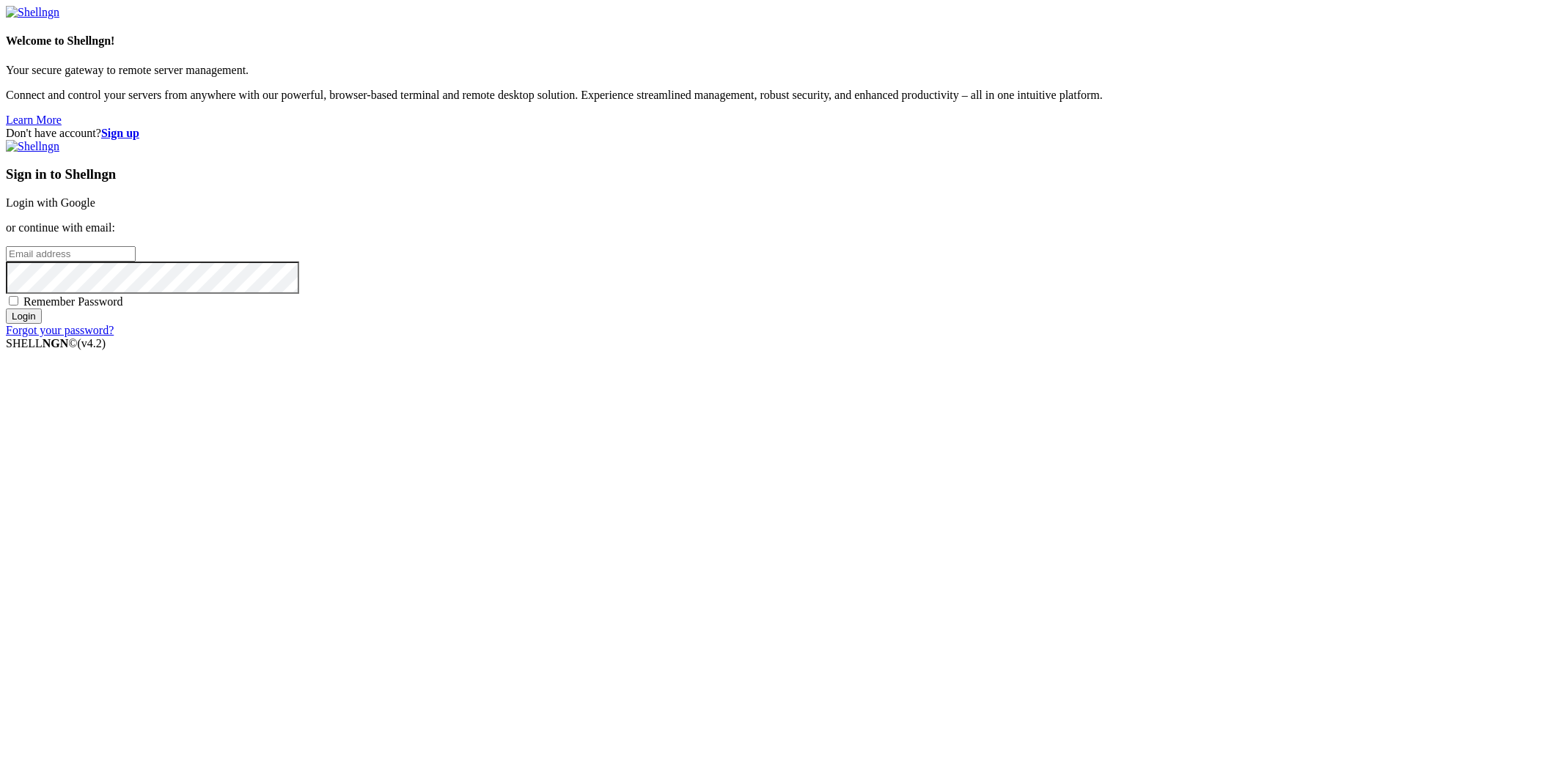
click at [95, 209] on link "Login with Google" at bounding box center [50, 203] width 90 height 13
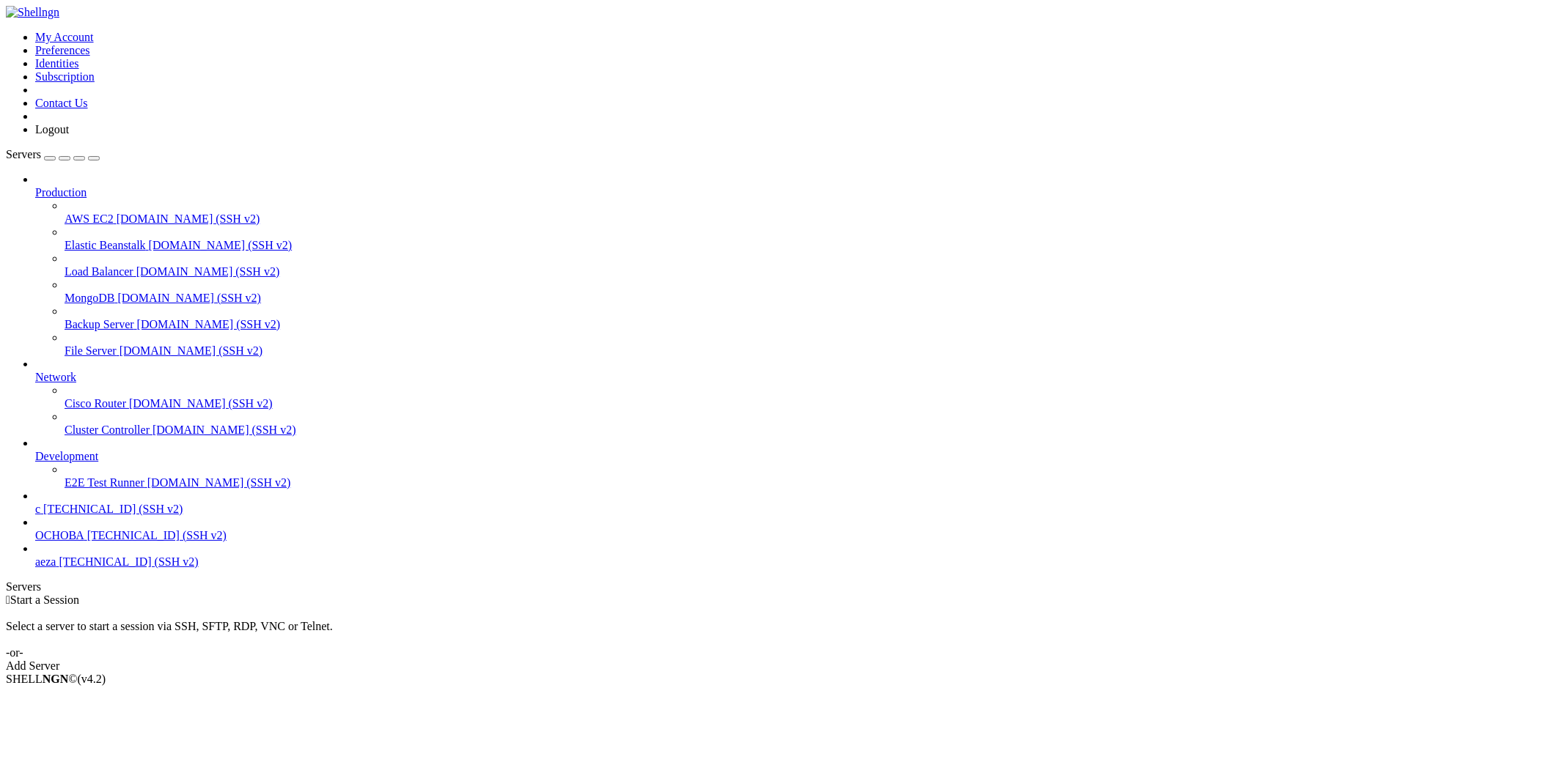
click at [55, 568] on span "aeza" at bounding box center [45, 561] width 21 height 13
click at [96, 568] on span "[TECHNICAL_ID] (SSH v2)" at bounding box center [128, 561] width 139 height 13
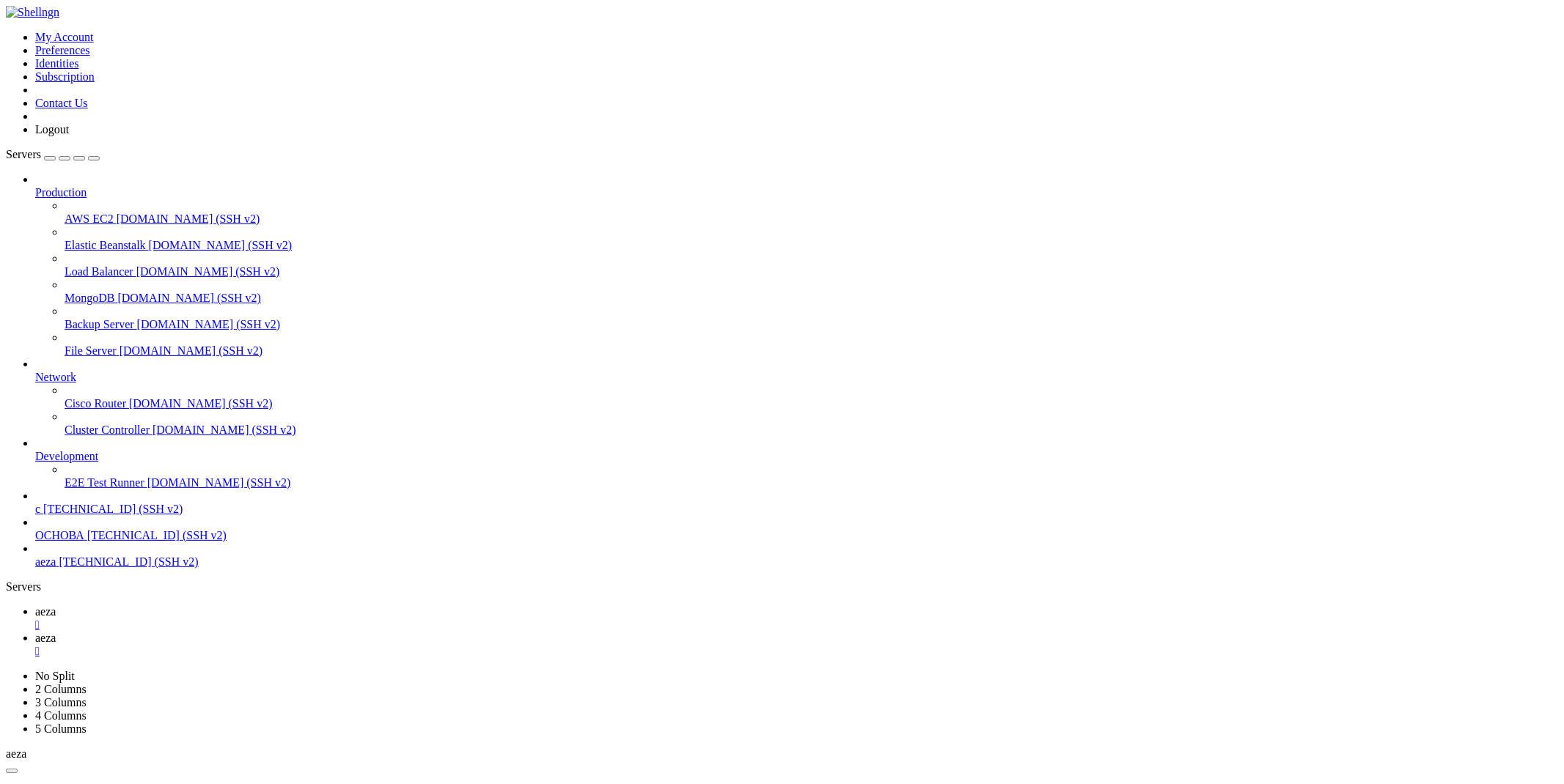
click at [55, 605] on span "aeza" at bounding box center [45, 611] width 21 height 13
click at [55, 632] on span "aeza" at bounding box center [45, 638] width 21 height 13
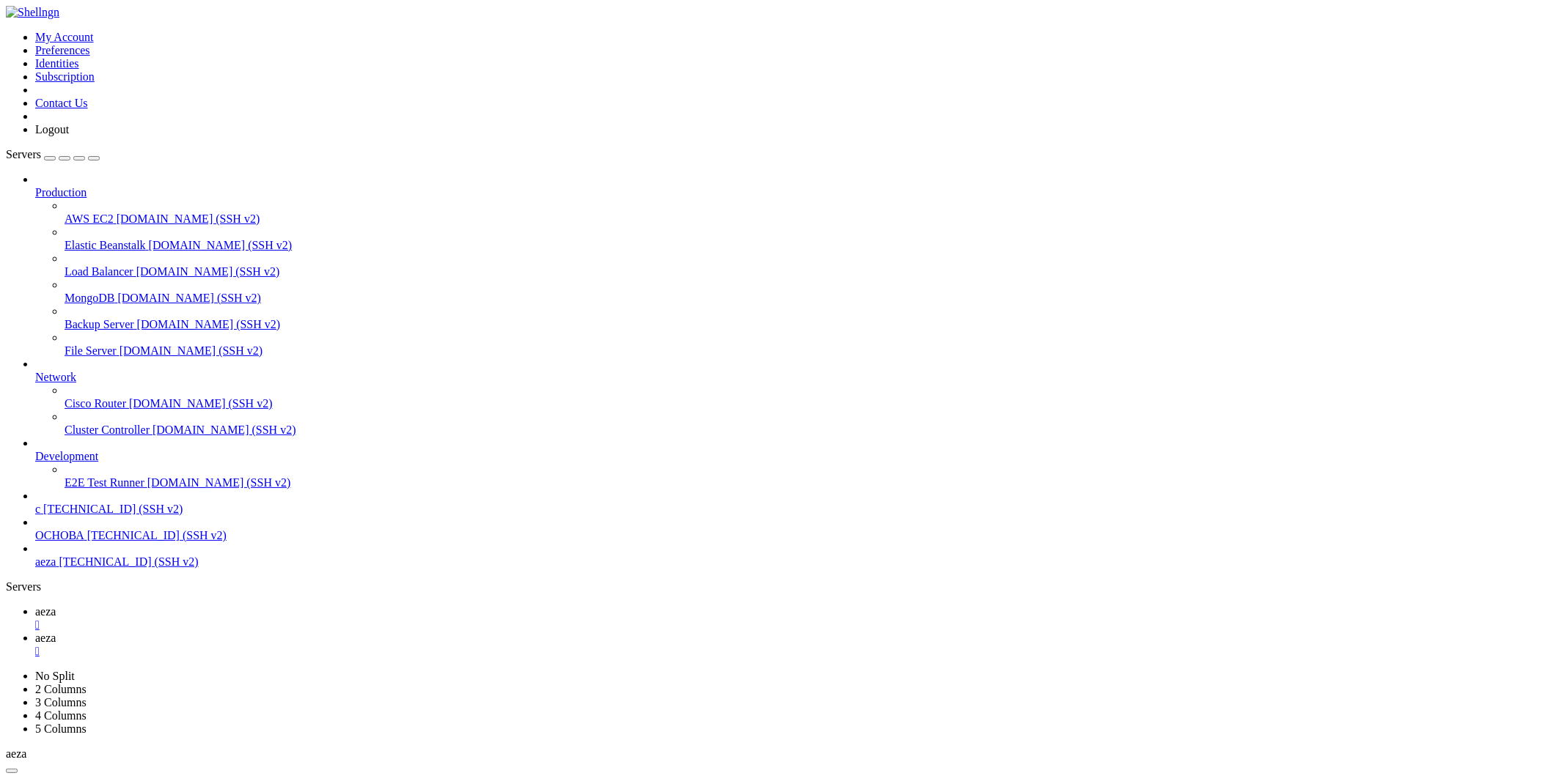
type input "/root/cloudflare/turnstile"
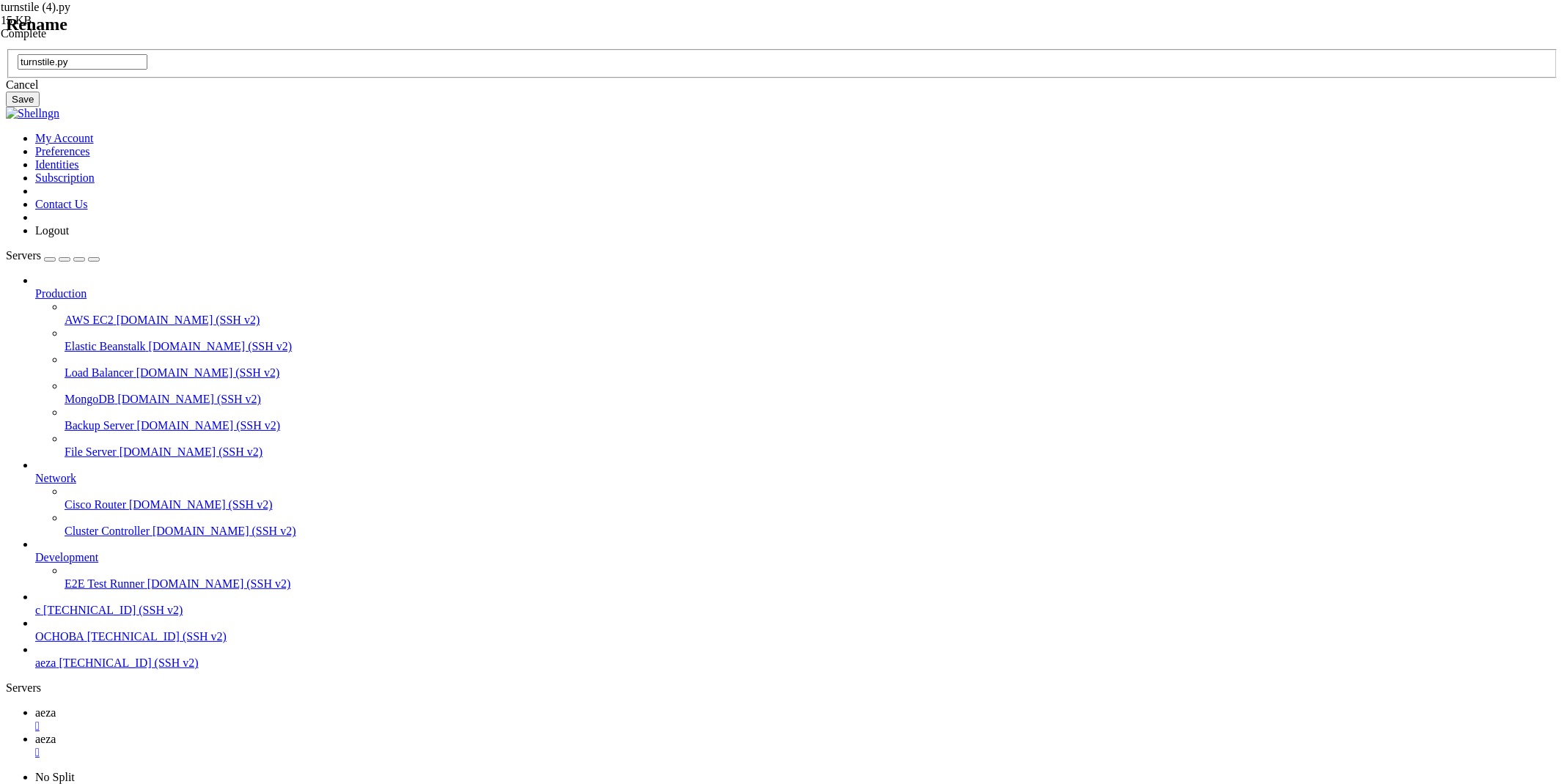
type input "turnstile.py"
click at [40, 107] on button "Save" at bounding box center [22, 99] width 34 height 15
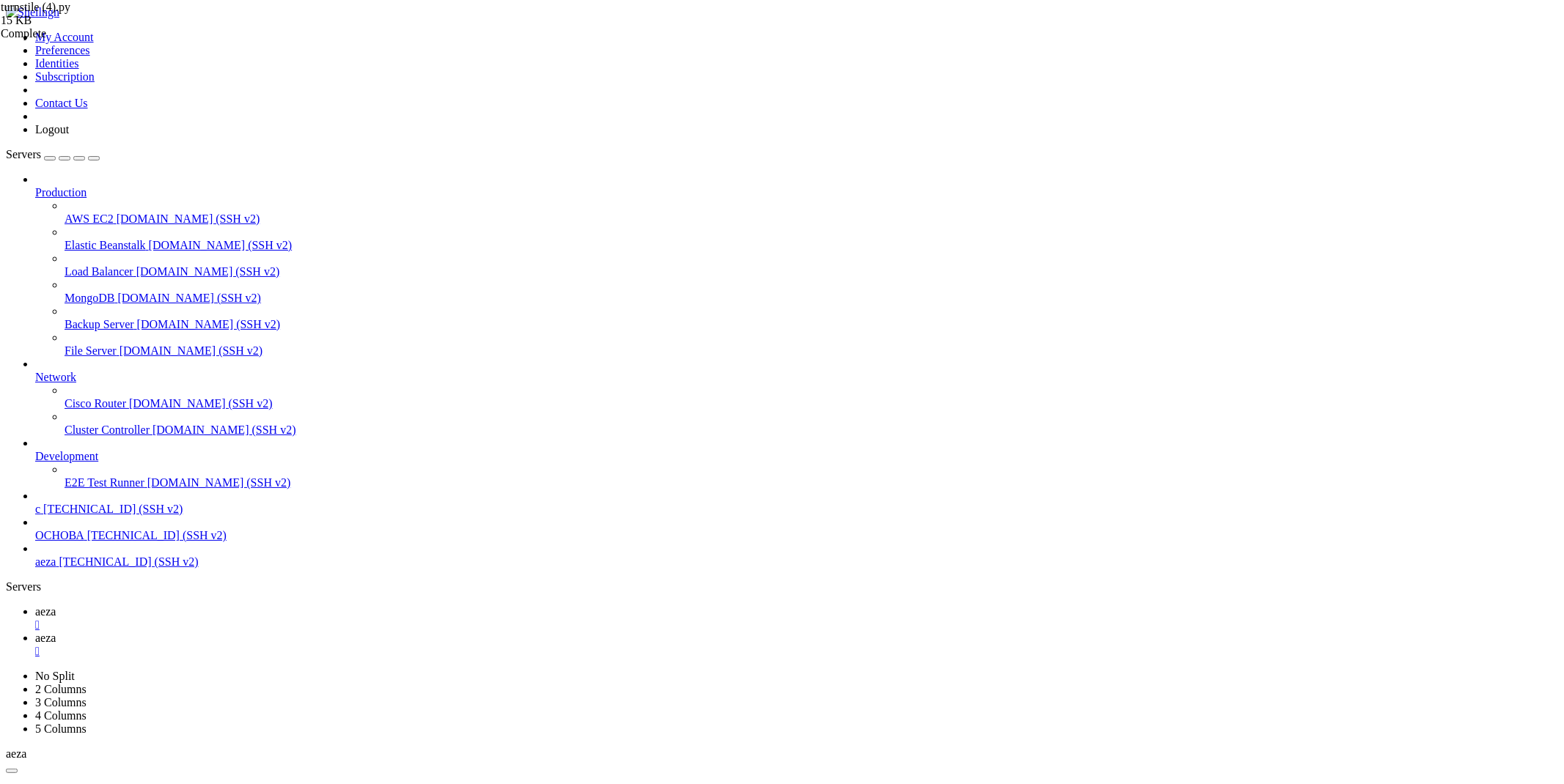
click at [208, 605] on link "aeza " at bounding box center [796, 618] width 1523 height 26
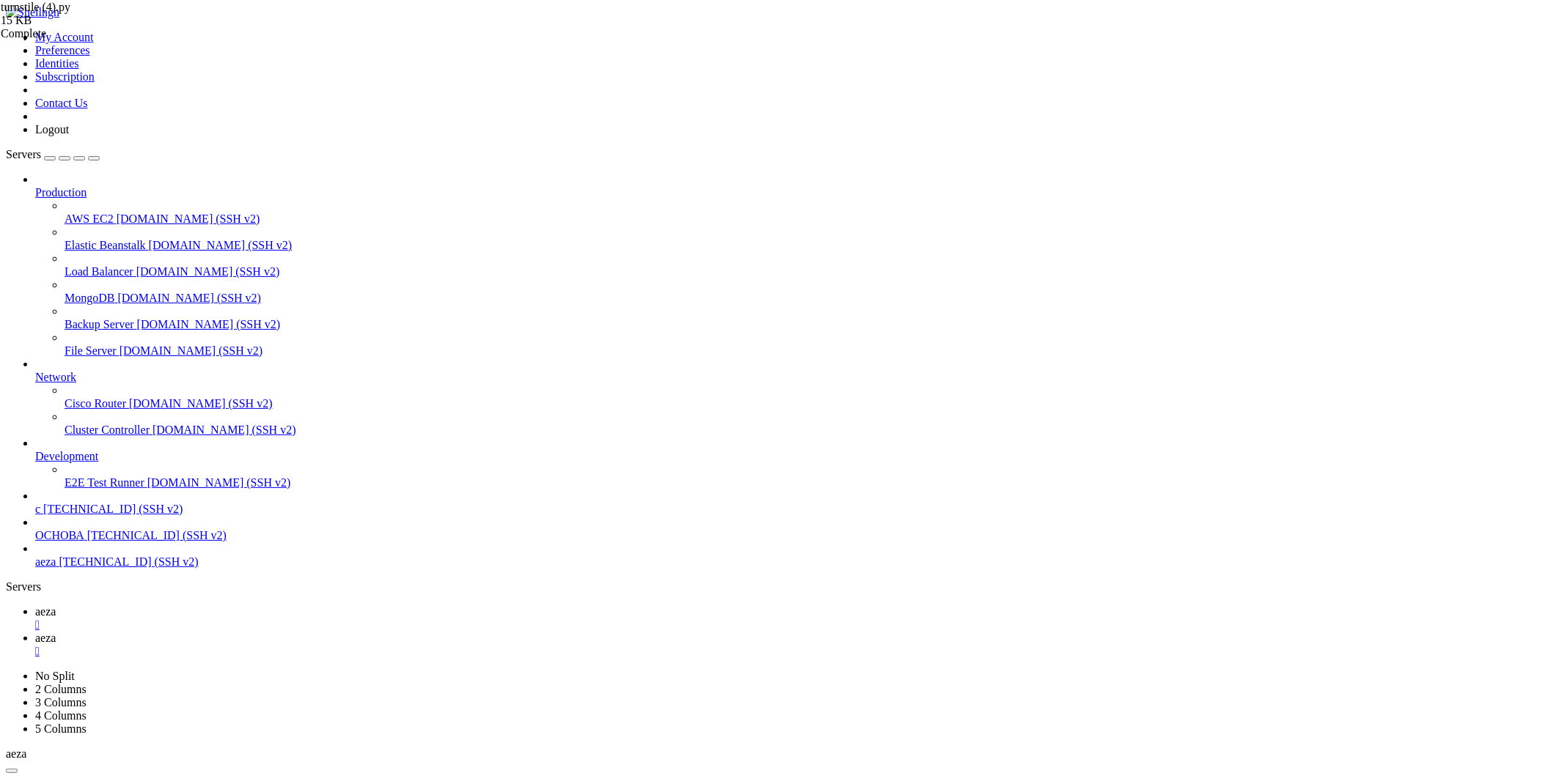
drag, startPoint x: 334, startPoint y: 1554, endPoint x: 13, endPoint y: 1163, distance: 505.9
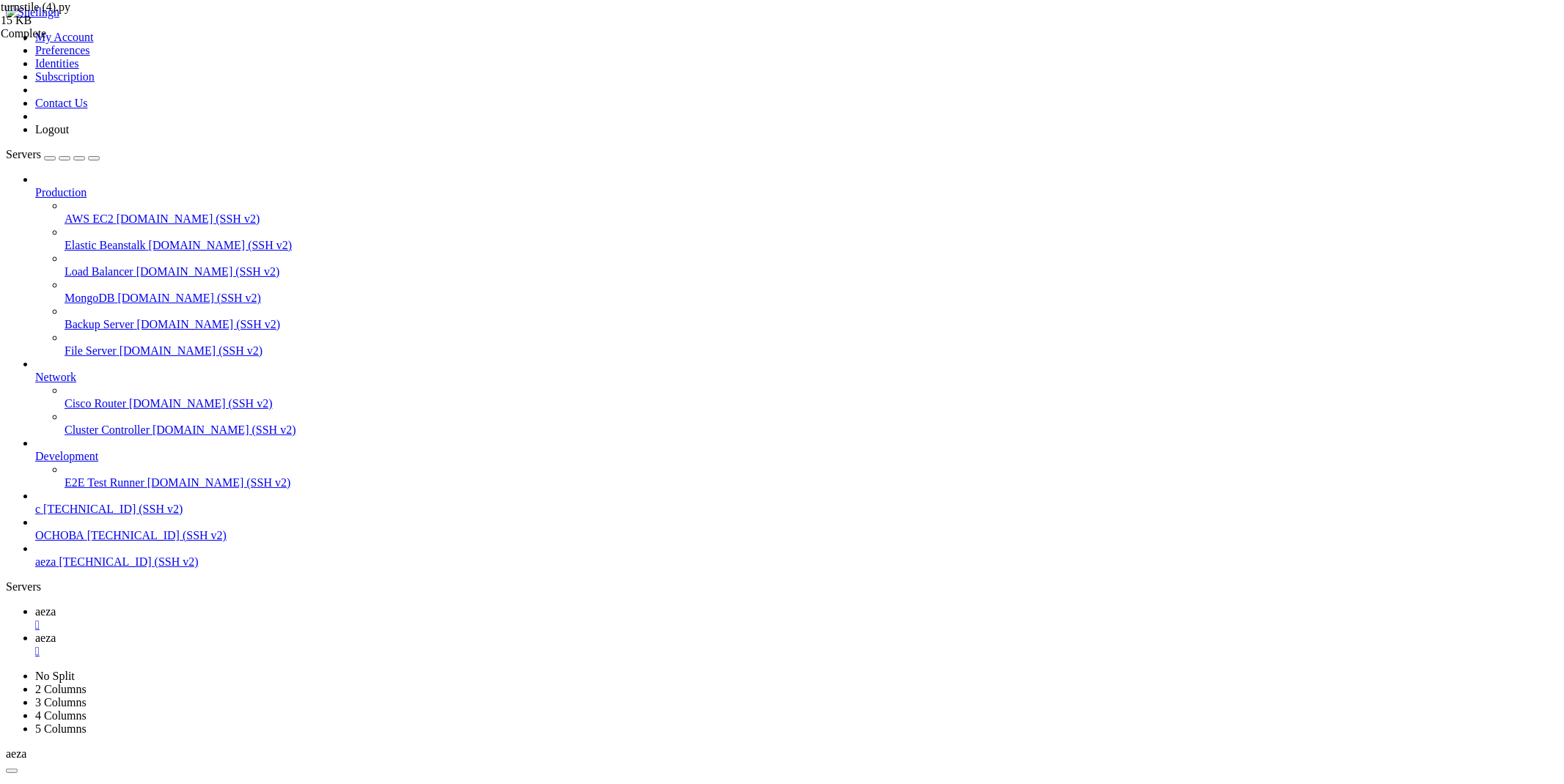
drag, startPoint x: 810, startPoint y: 1549, endPoint x: 11, endPoint y: 1129, distance: 902.7
